Goal: Navigation & Orientation: Understand site structure

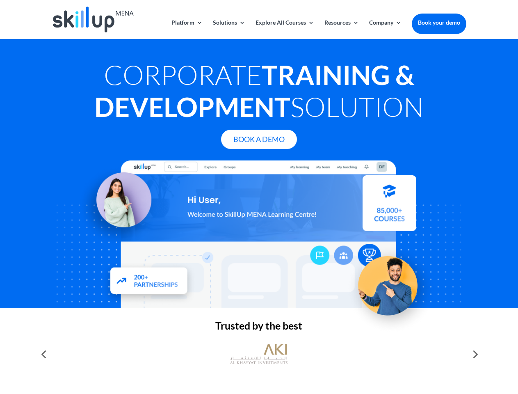
click at [259, 197] on div at bounding box center [259, 234] width 414 height 148
click at [228, 29] on link "Solutions" at bounding box center [229, 29] width 32 height 19
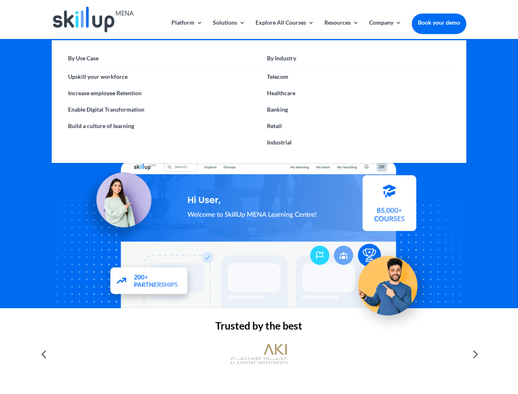
click at [284, 29] on link "Explore All Courses" at bounding box center [284, 29] width 59 height 19
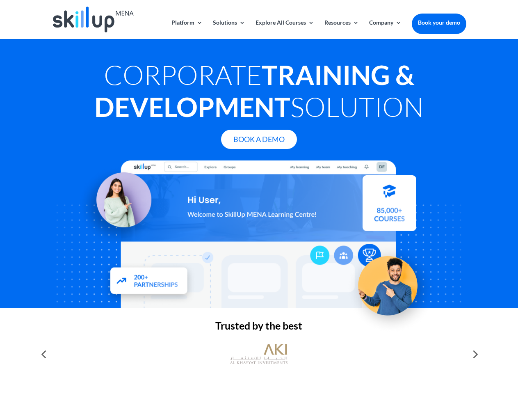
click at [341, 29] on link "Resources" at bounding box center [341, 29] width 34 height 19
click at [385, 29] on link "Company" at bounding box center [385, 29] width 32 height 19
click at [259, 354] on img at bounding box center [258, 353] width 57 height 29
